Goal: Register for event/course

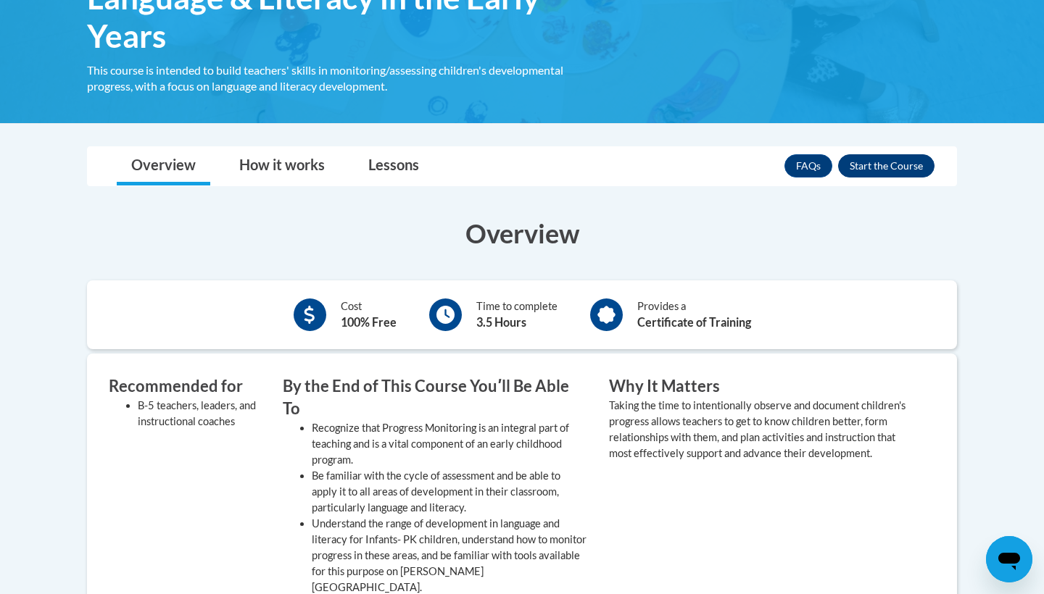
click at [889, 168] on button "Enroll" at bounding box center [886, 165] width 96 height 23
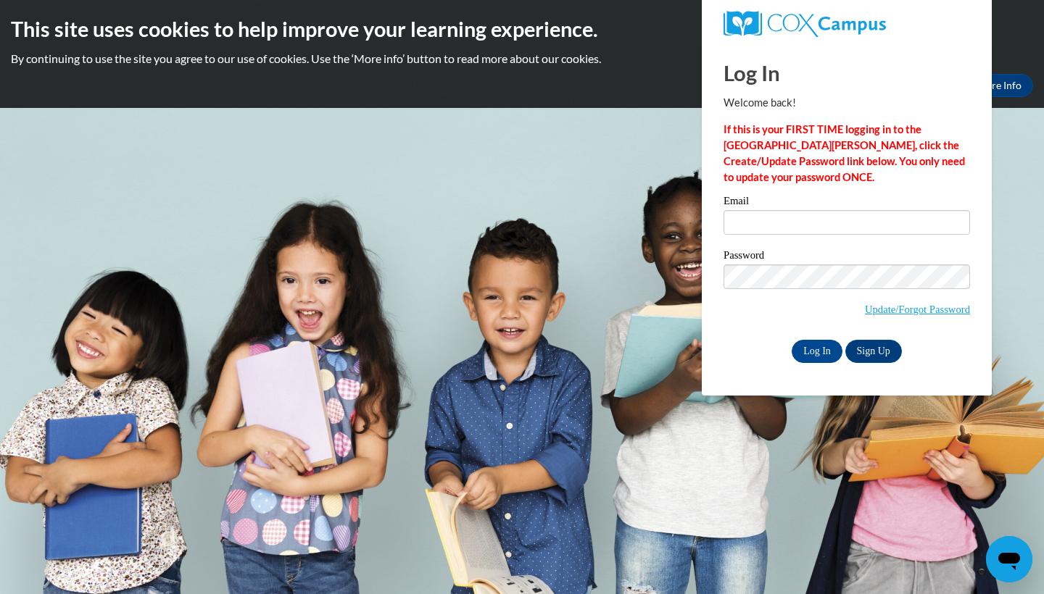
type input "kgill@cub.uca.edu"
click at [826, 346] on input "Log In" at bounding box center [816, 351] width 51 height 23
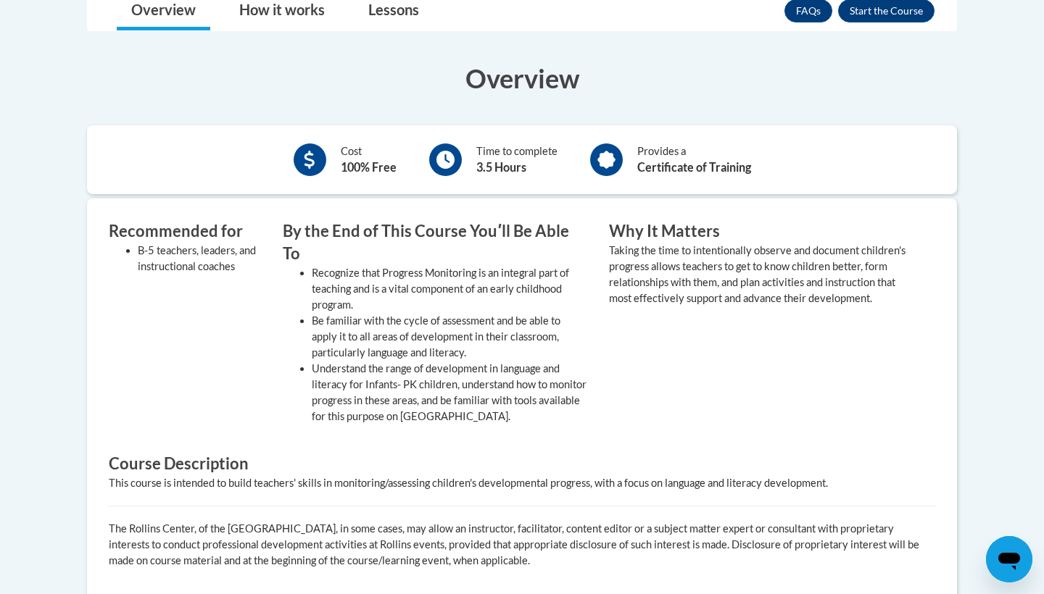
scroll to position [411, 0]
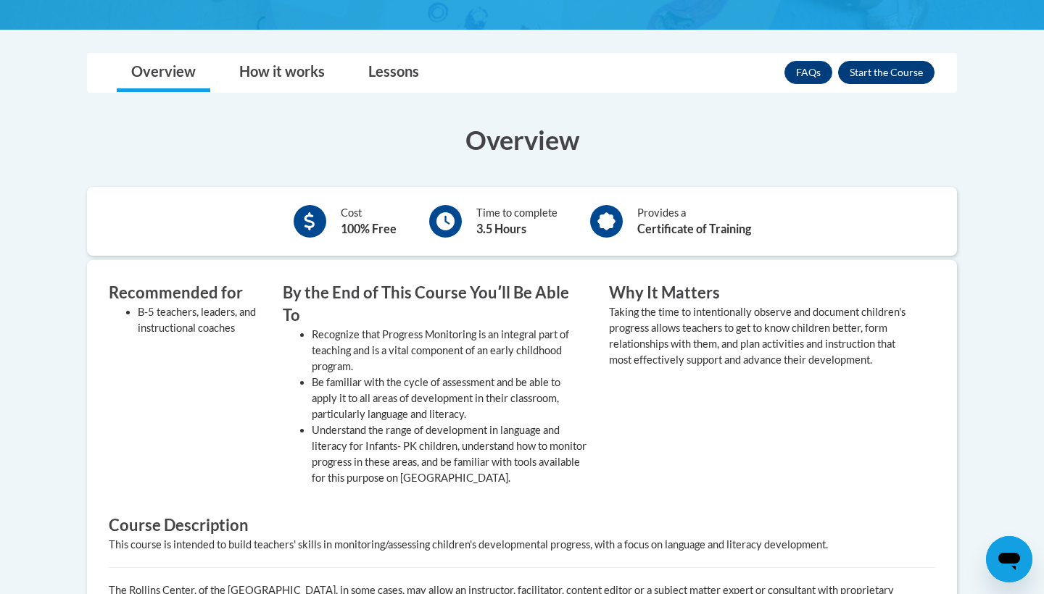
click at [867, 72] on button "Enroll" at bounding box center [886, 72] width 96 height 23
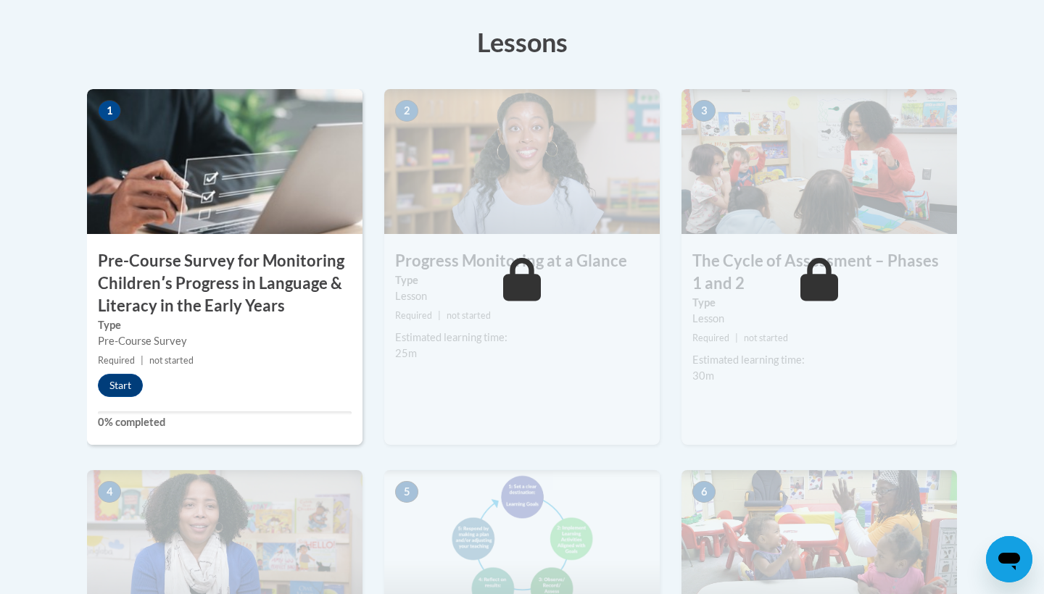
scroll to position [446, 0]
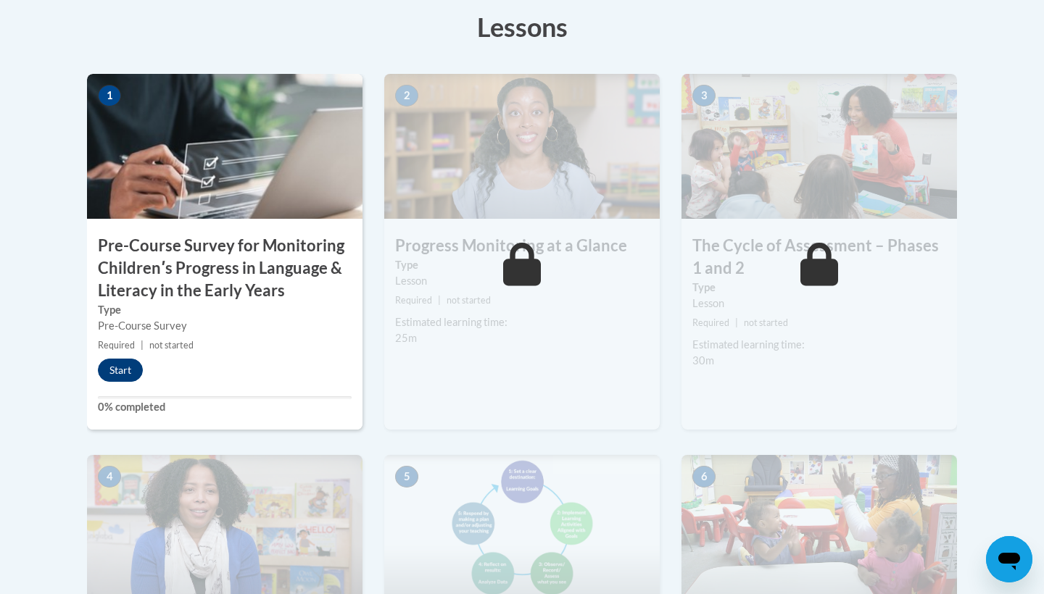
click at [130, 375] on button "Start" at bounding box center [120, 370] width 45 height 23
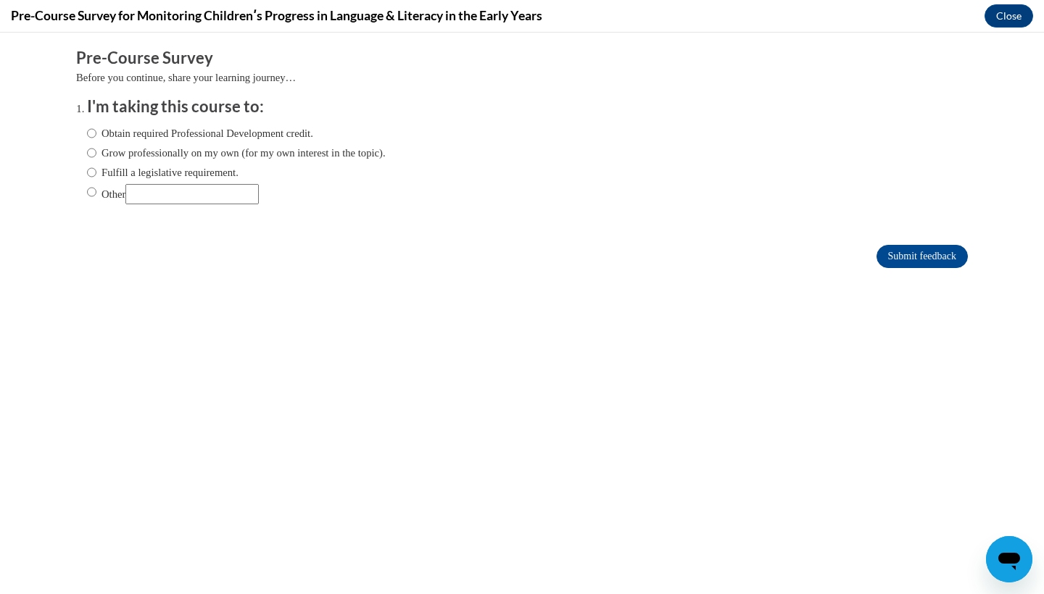
scroll to position [0, 0]
click at [166, 194] on input "Other" at bounding box center [191, 194] width 133 height 20
click at [95, 194] on input "Other" at bounding box center [91, 192] width 9 height 16
radio input "true"
click at [167, 190] on input "Other" at bounding box center [191, 194] width 133 height 20
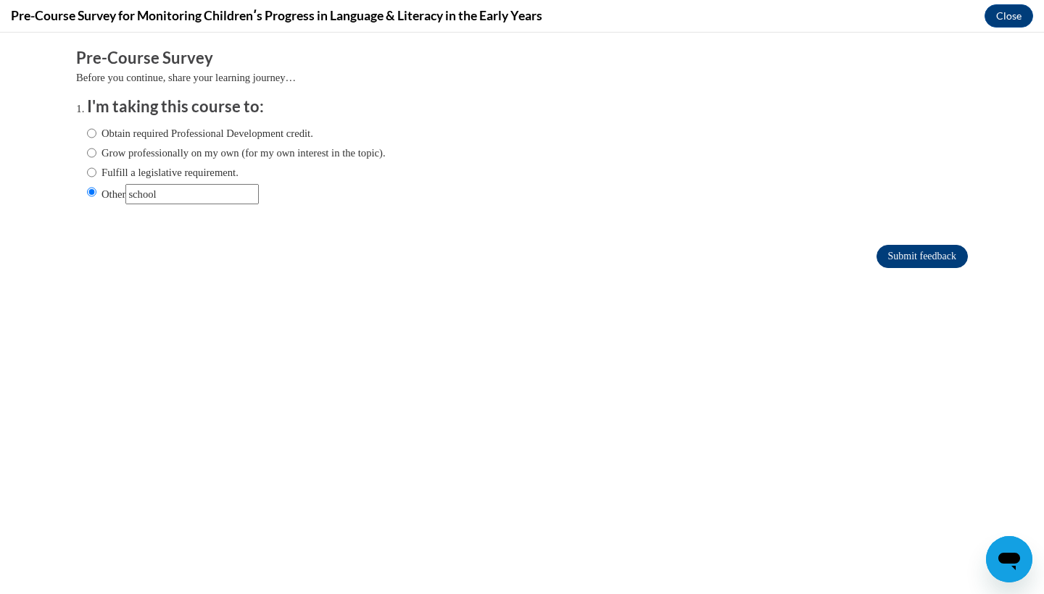
type input "school"
click at [922, 255] on input "Submit feedback" at bounding box center [921, 256] width 91 height 23
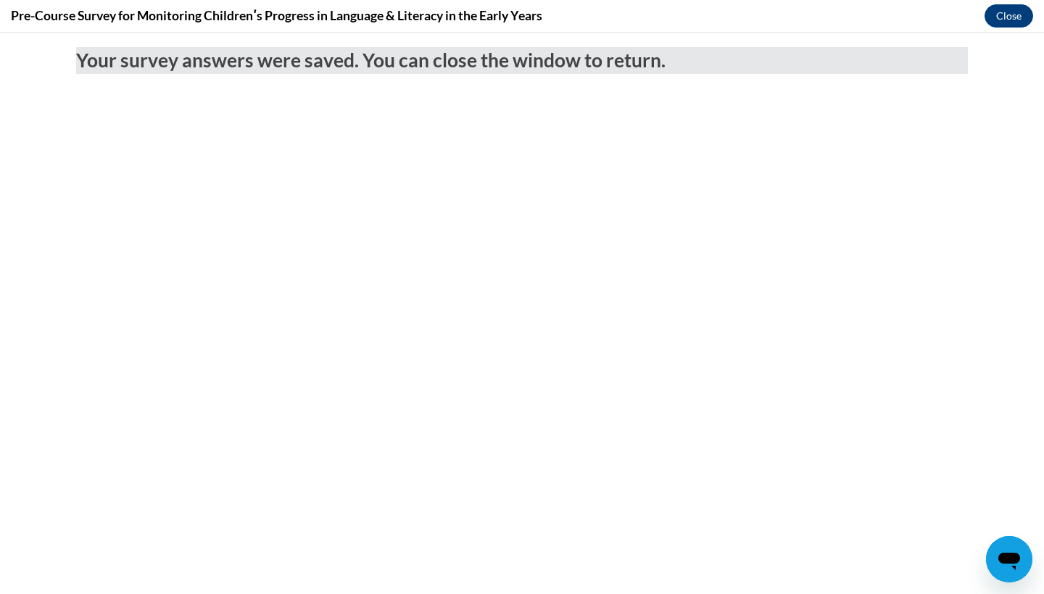
click at [991, 14] on button "Close" at bounding box center [1008, 15] width 49 height 23
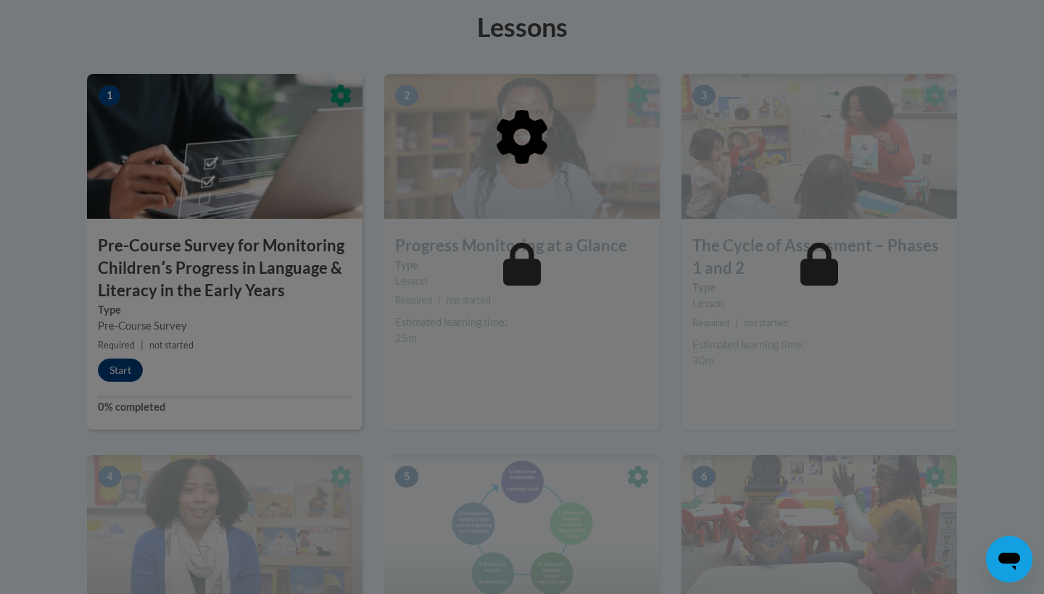
scroll to position [445, 0]
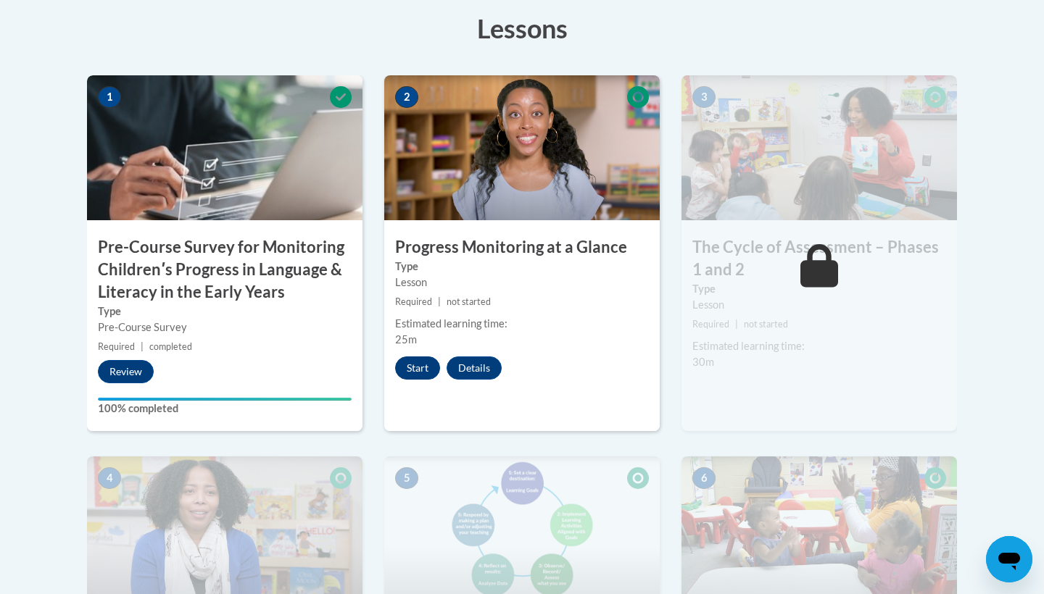
click at [426, 359] on button "Start" at bounding box center [417, 368] width 45 height 23
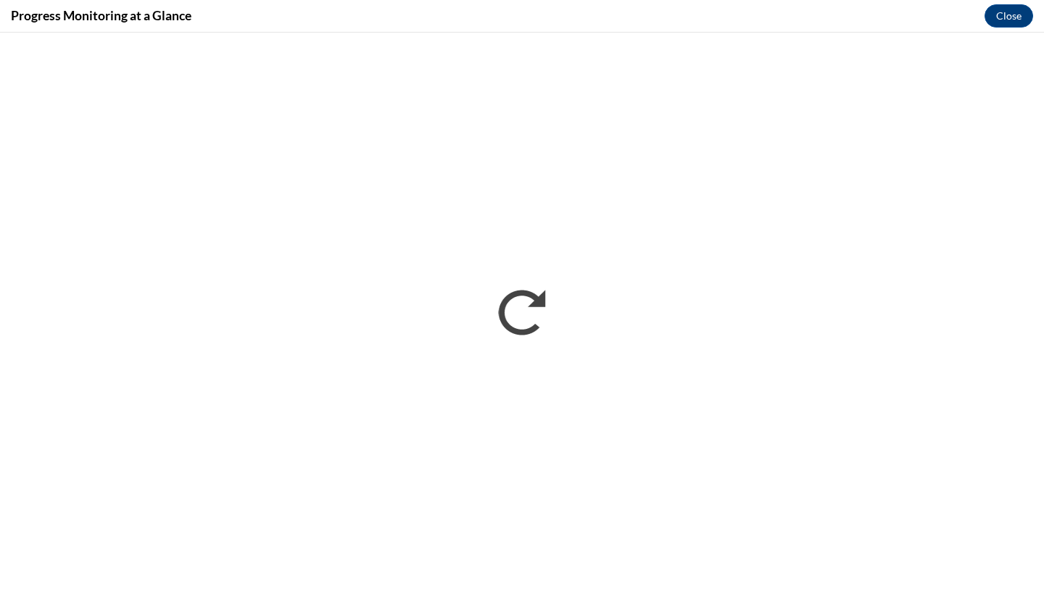
scroll to position [0, 0]
